Goal: Task Accomplishment & Management: Use online tool/utility

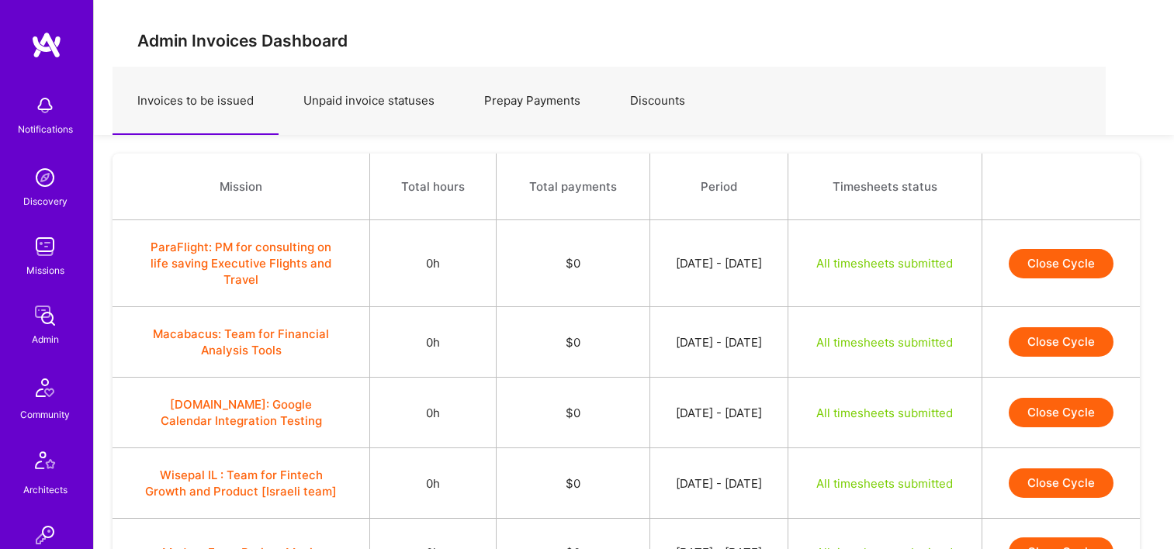
scroll to position [1147, 0]
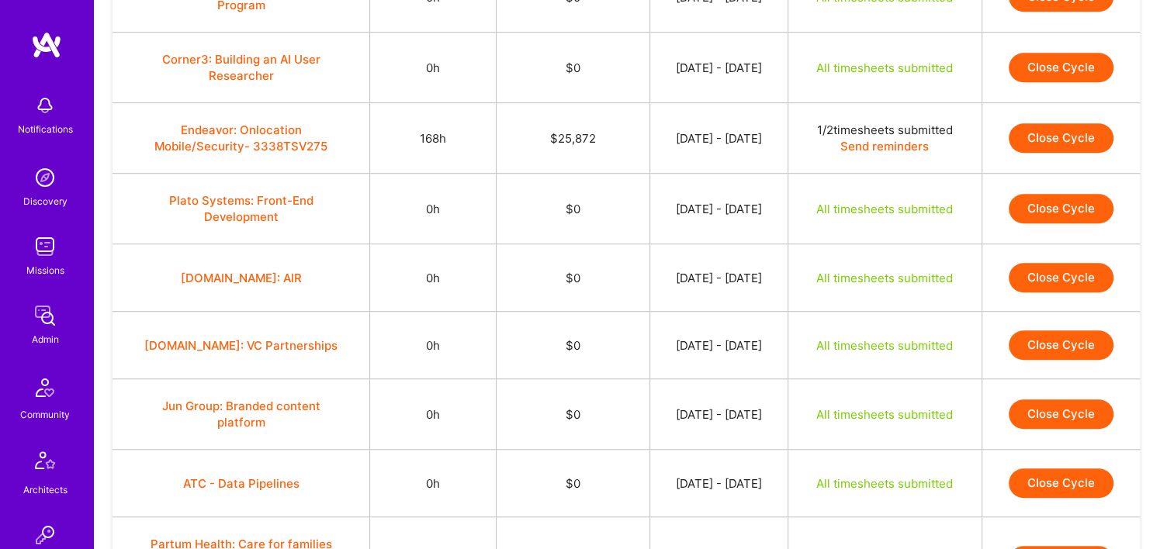
scroll to position [1215, 0]
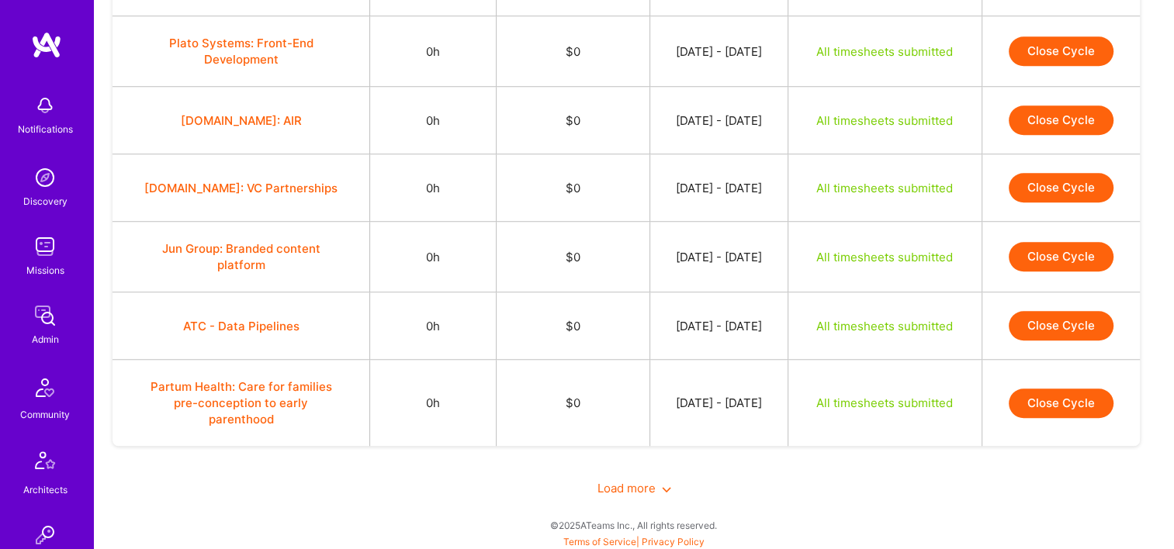
click at [627, 481] on span "Load more" at bounding box center [634, 488] width 74 height 15
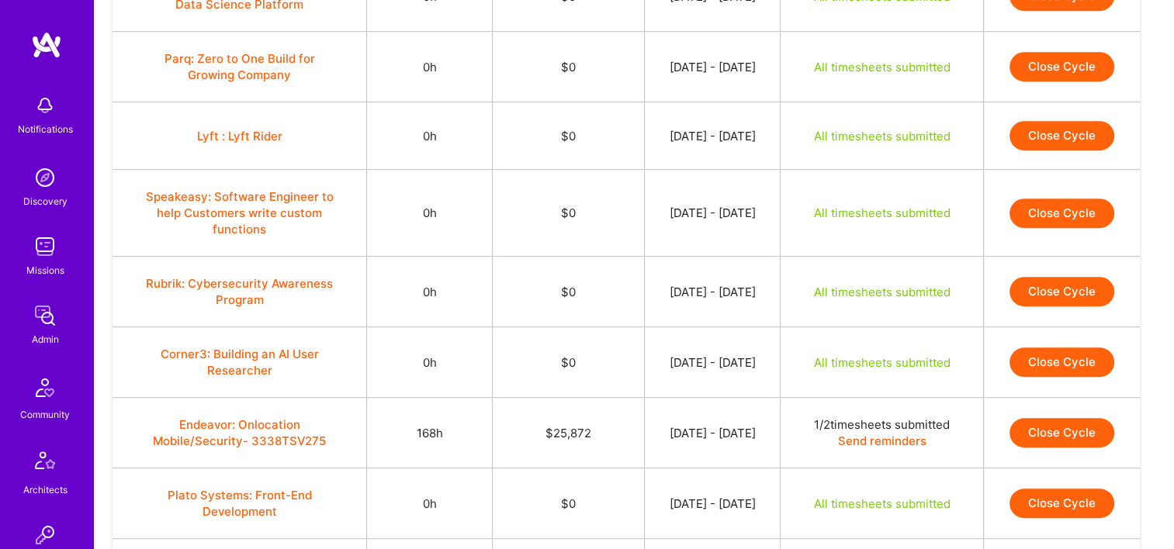
scroll to position [790, 0]
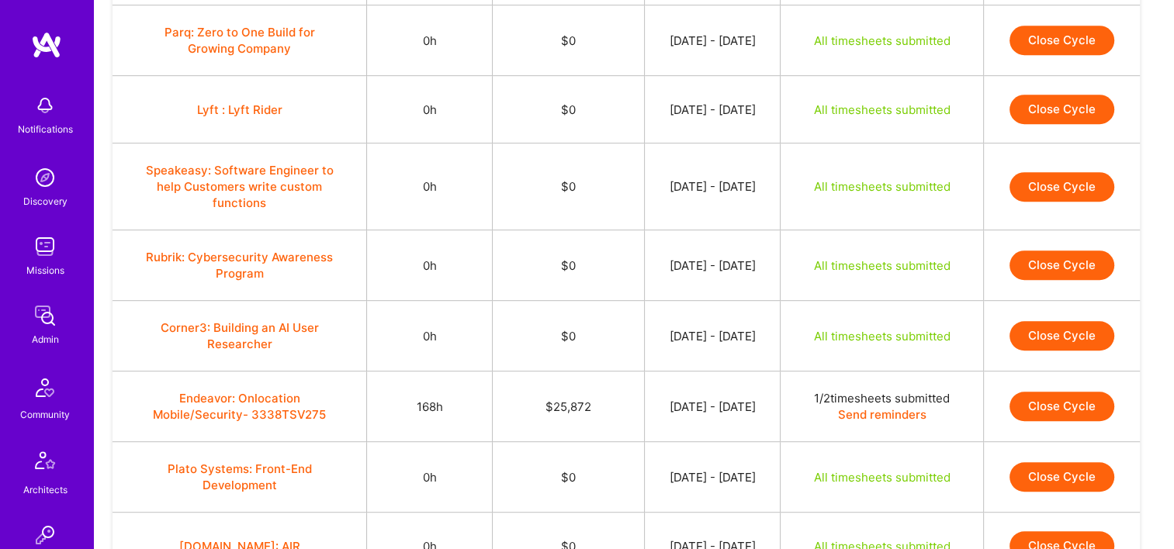
click at [245, 398] on button "Endeavor: Onlocation Mobile/Security- 3338TSV275" at bounding box center [240, 406] width 194 height 33
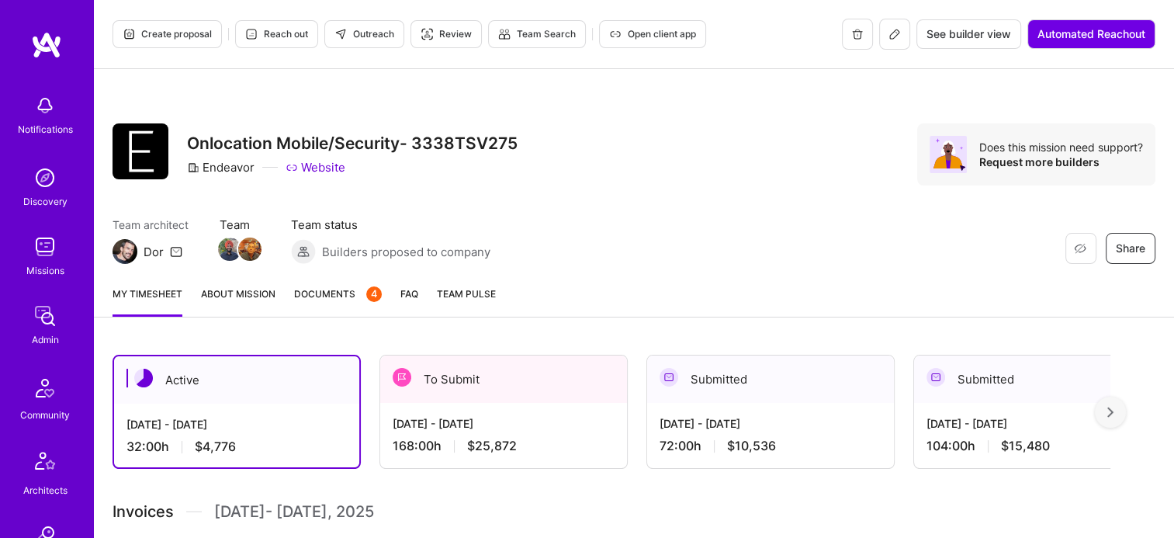
click at [556, 378] on div "To Submit" at bounding box center [503, 378] width 247 height 47
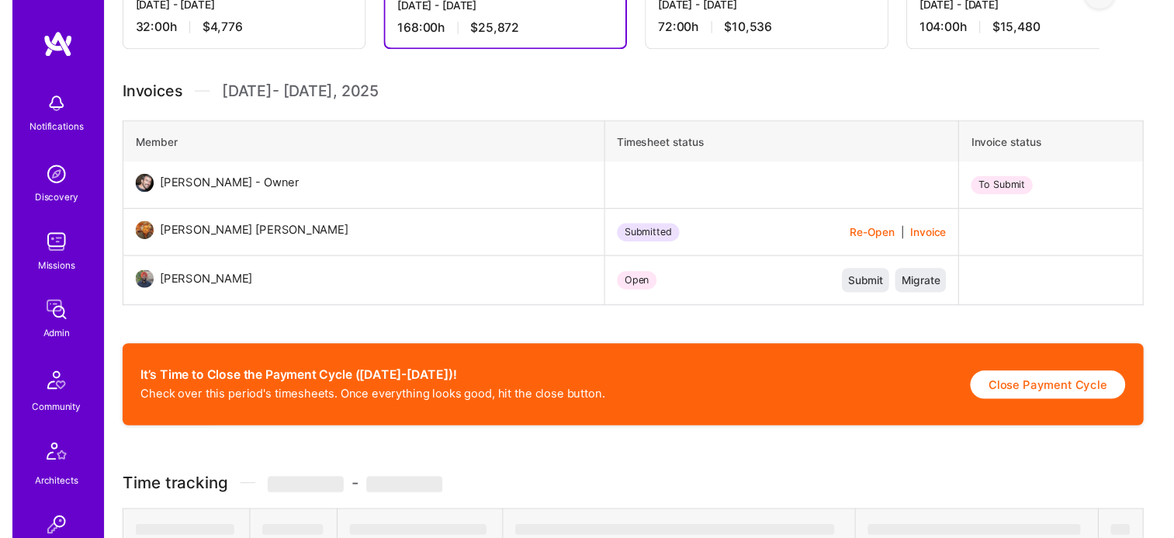
scroll to position [420, 0]
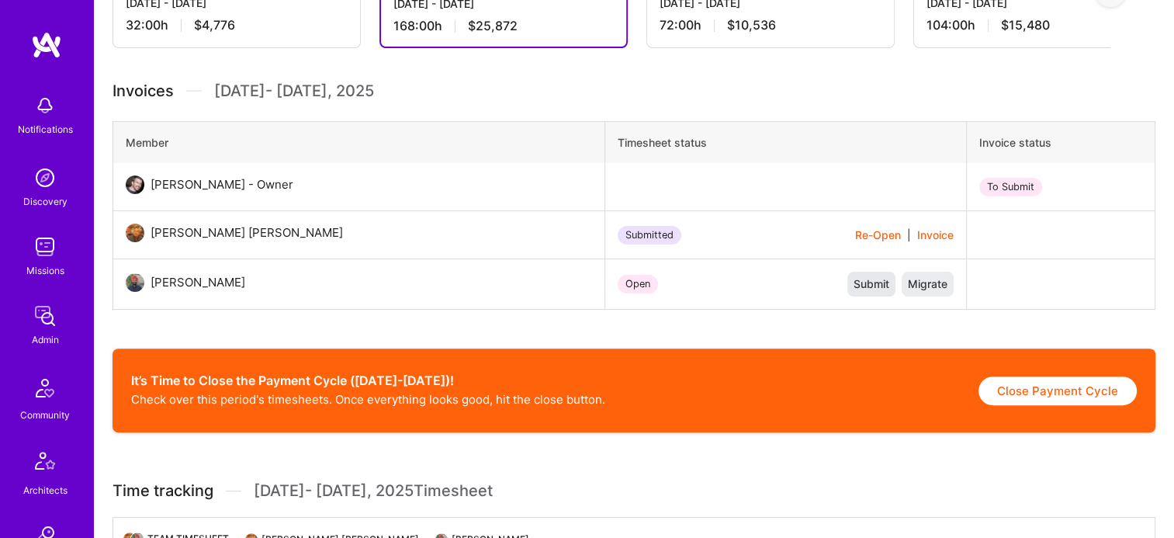
click at [868, 284] on span "Submit" at bounding box center [871, 284] width 36 height 16
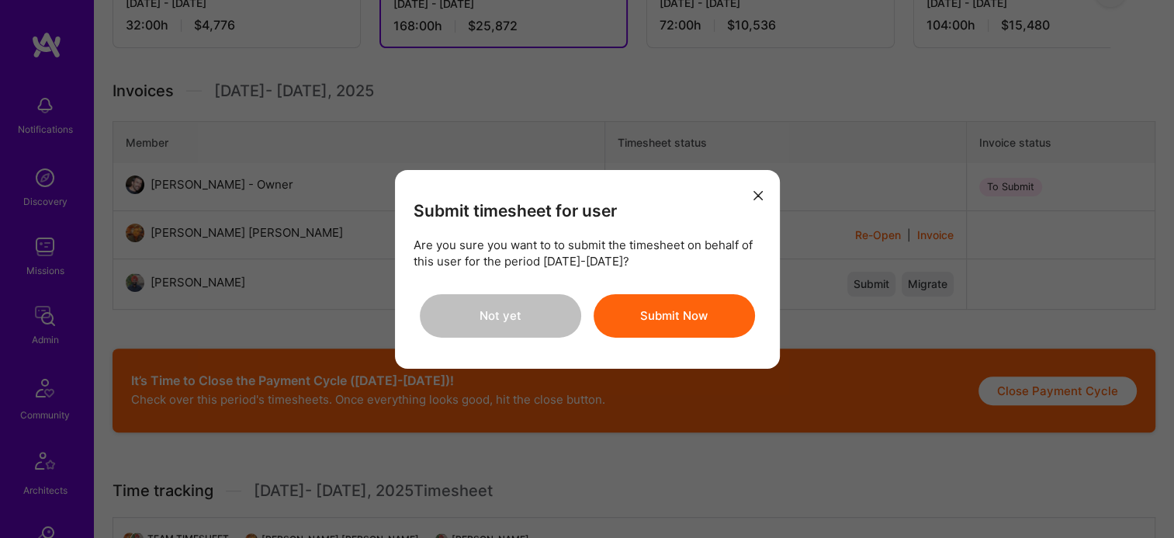
click at [643, 309] on button "Submit Now" at bounding box center [673, 315] width 161 height 43
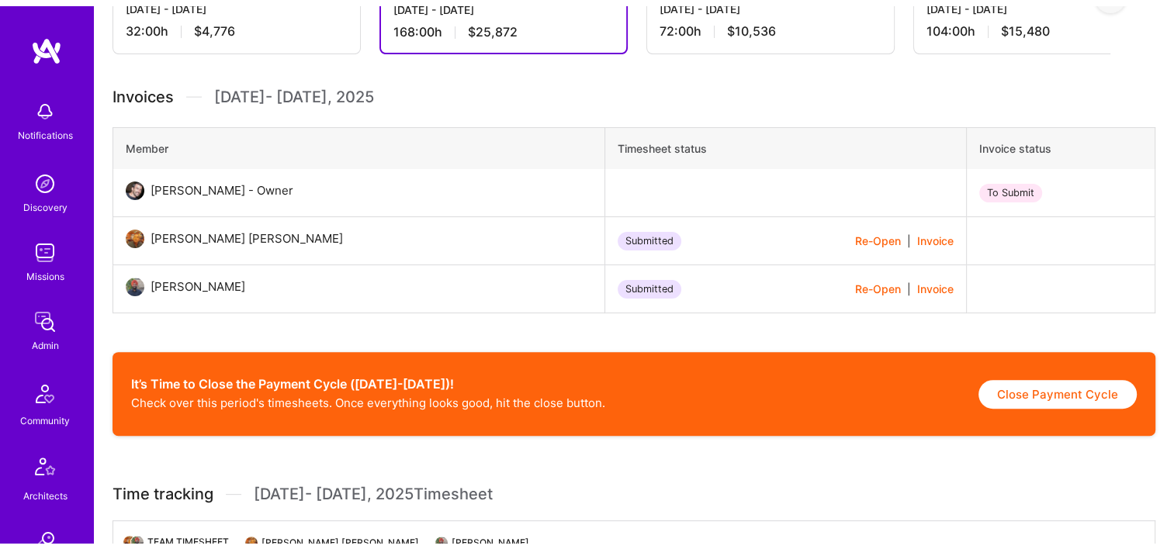
scroll to position [483, 0]
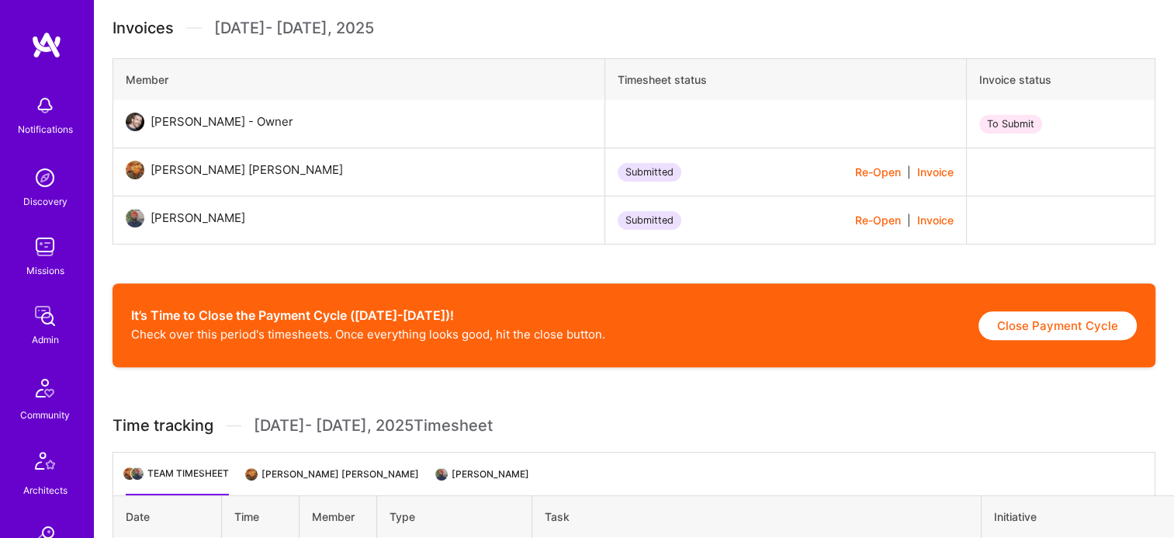
click at [472, 475] on li "Harsimran Singh Maan" at bounding box center [483, 480] width 92 height 30
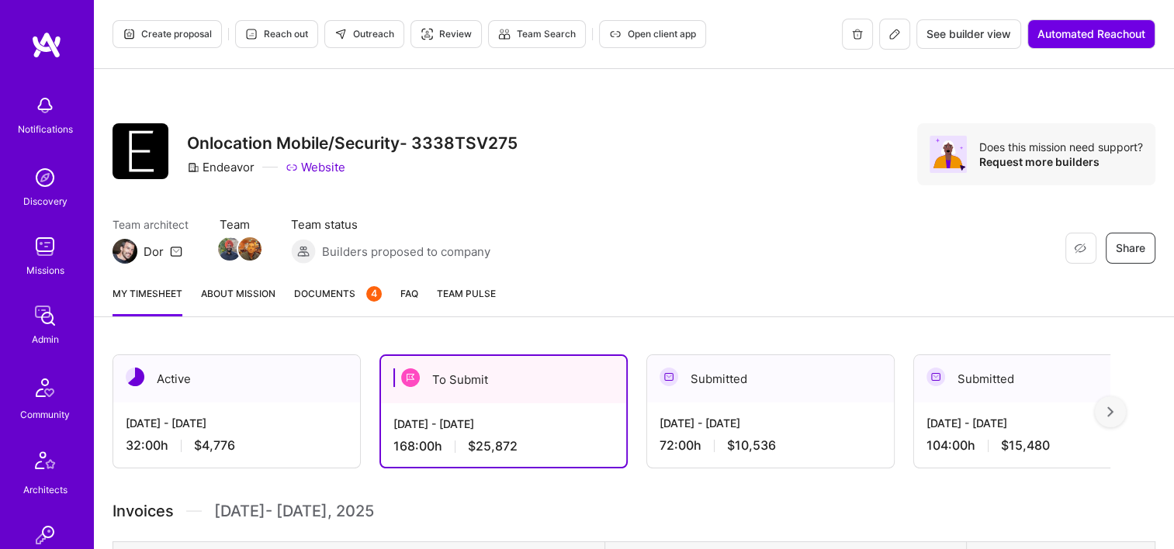
scroll to position [282, 0]
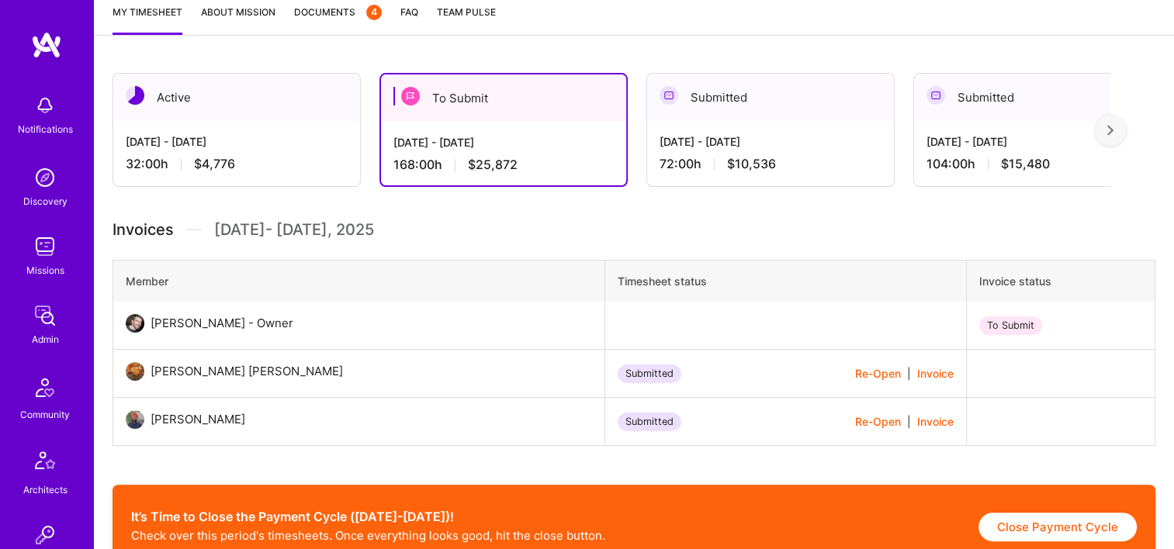
click at [1066, 536] on button "Close Payment Cycle" at bounding box center [1057, 527] width 158 height 29
select select "68c9d6849fa088c8a97f5089"
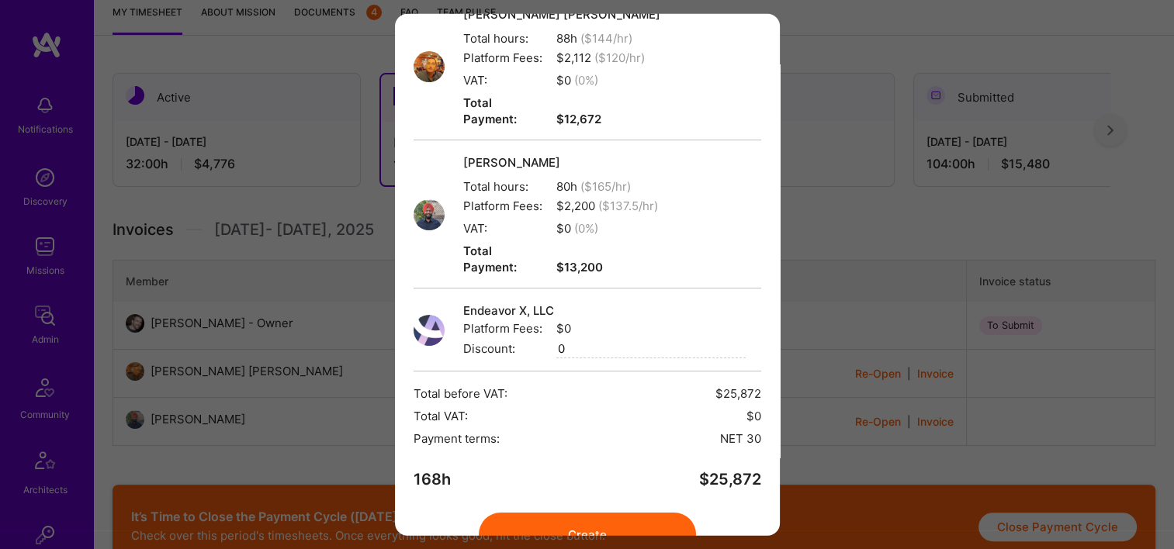
scroll to position [165, 0]
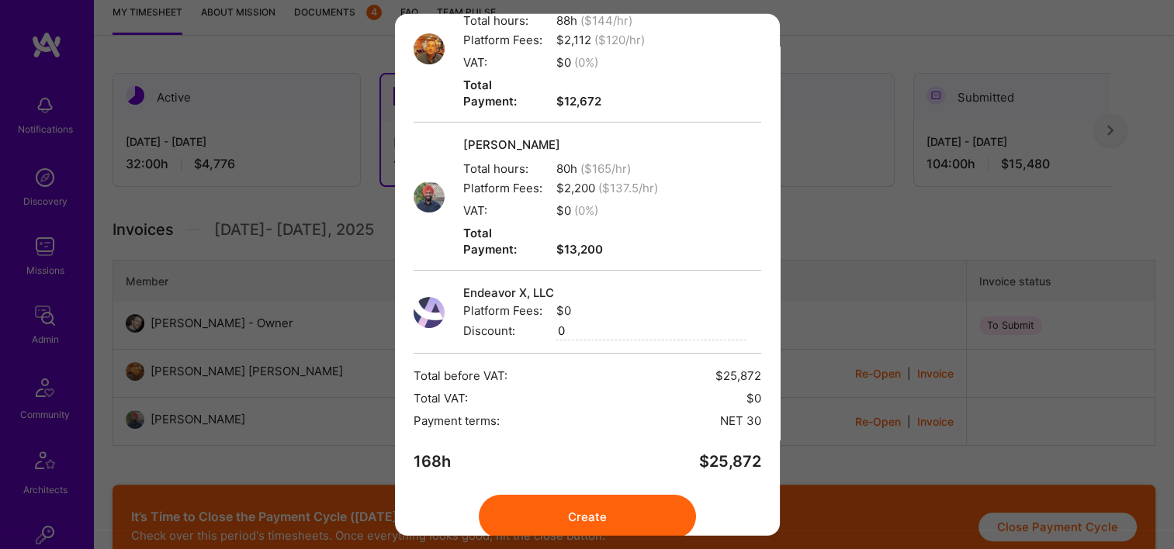
click at [596, 495] on button "Create" at bounding box center [587, 516] width 217 height 43
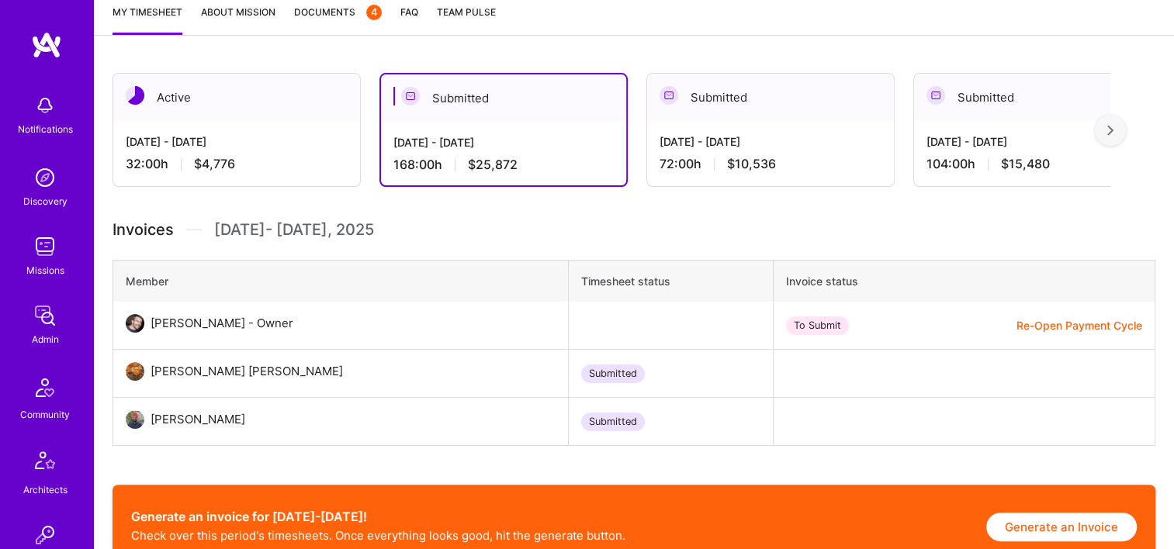
scroll to position [415, 0]
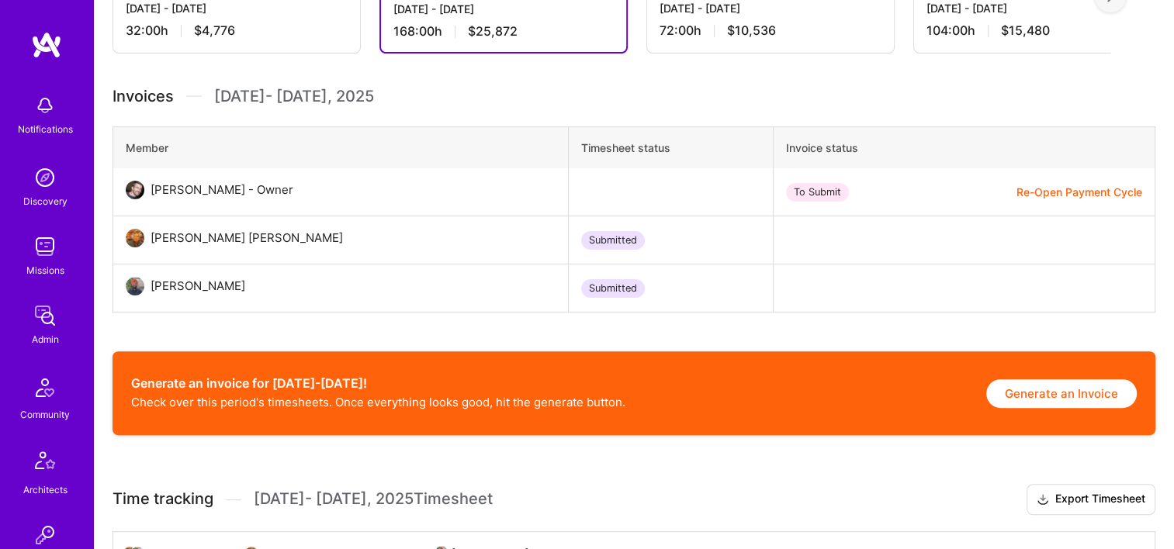
click at [1015, 410] on div "Generate an invoice for Sep 16-Sep 30! Check over this period's timesheets. Onc…" at bounding box center [633, 393] width 1042 height 84
click at [1039, 398] on button "Generate an Invoice" at bounding box center [1061, 393] width 150 height 29
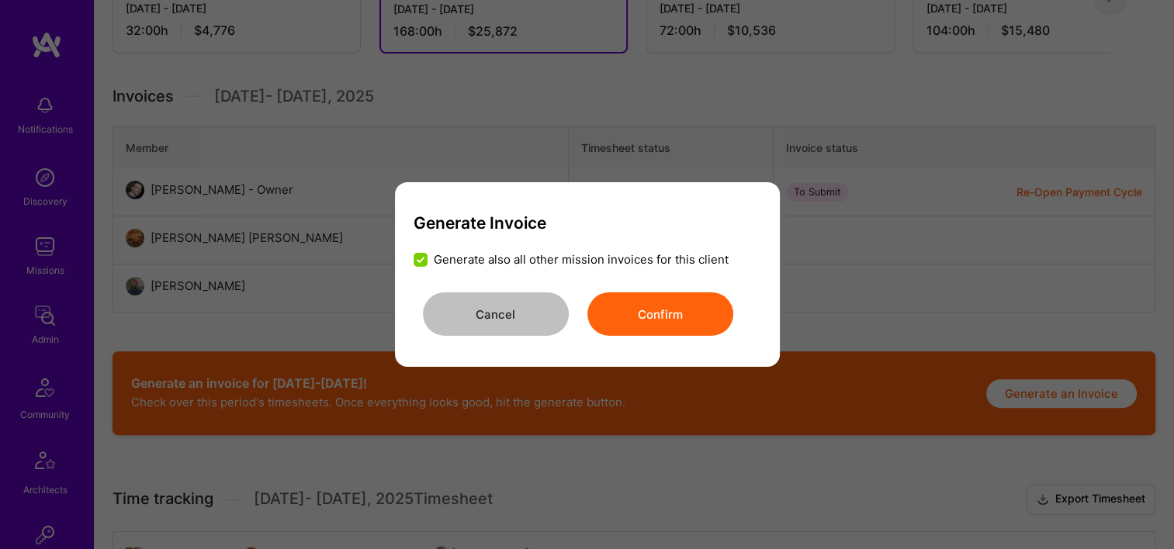
click at [666, 323] on button "Confirm" at bounding box center [660, 313] width 146 height 43
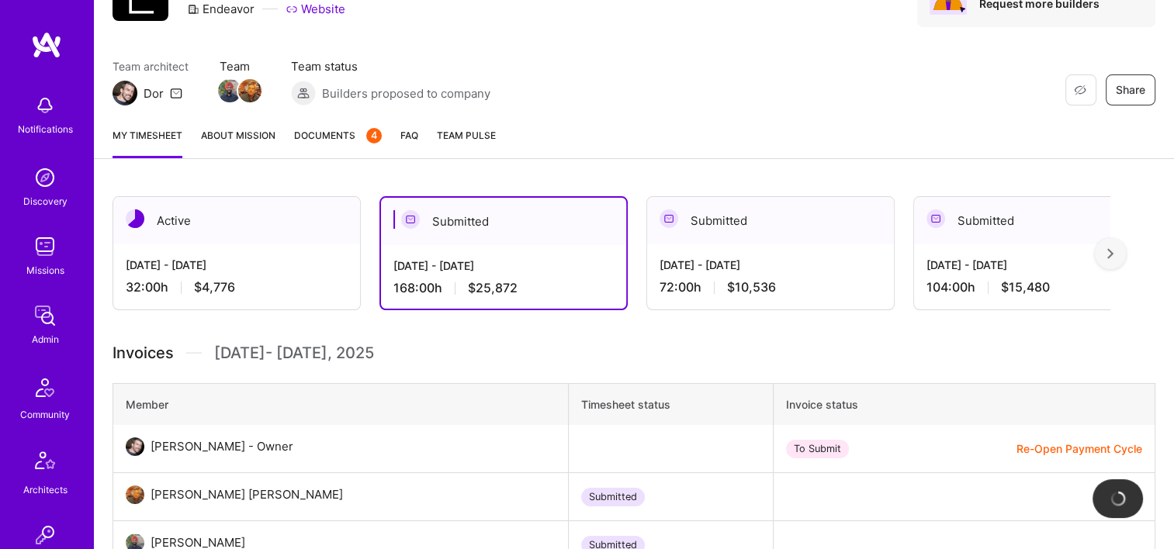
scroll to position [0, 0]
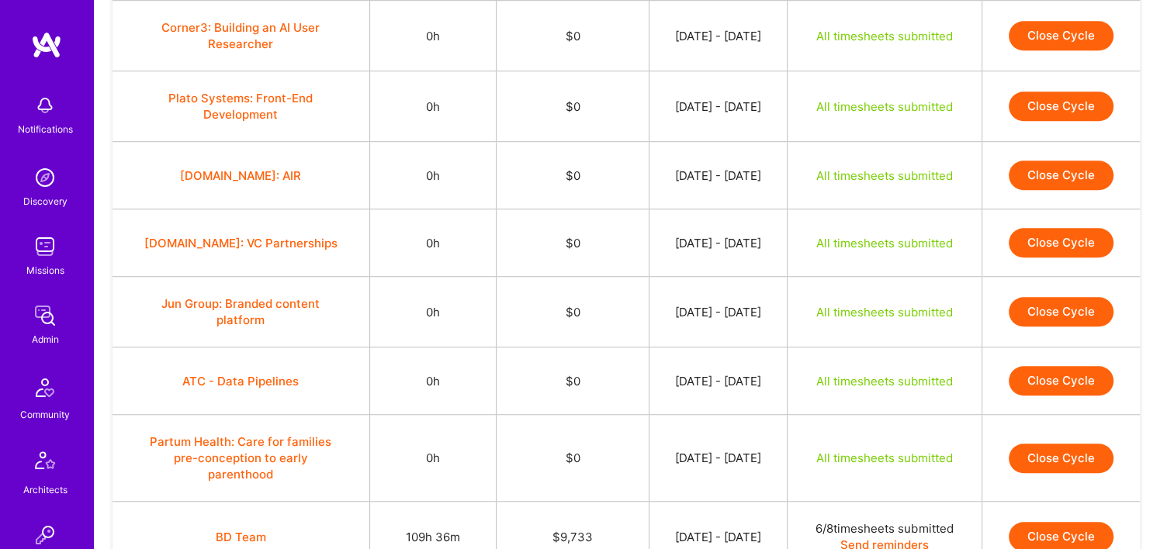
scroll to position [1215, 0]
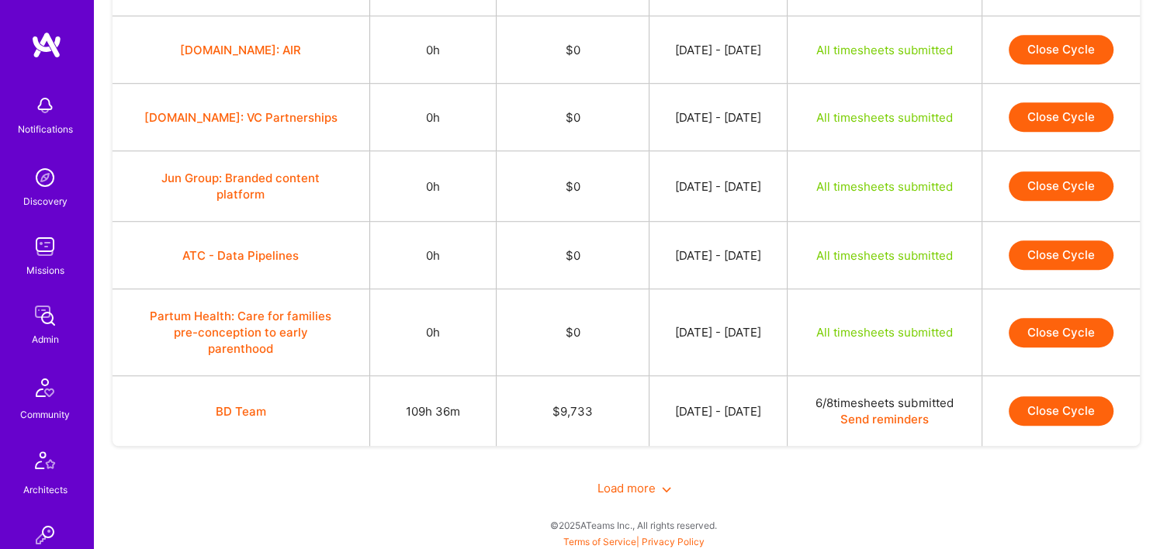
click at [634, 488] on span "Load more" at bounding box center [634, 488] width 74 height 15
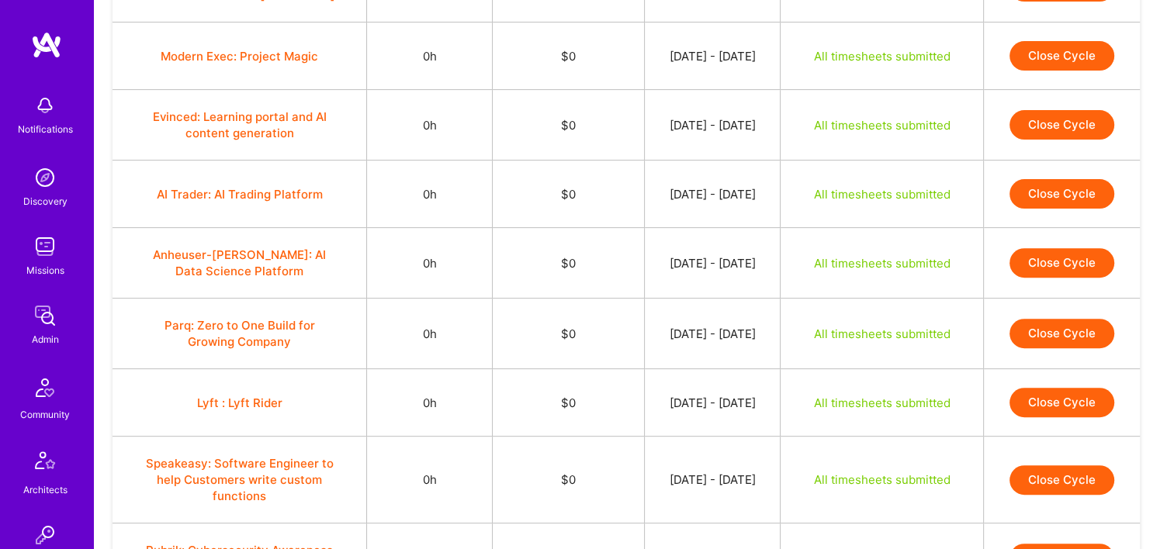
scroll to position [0, 0]
